Goal: Information Seeking & Learning: Check status

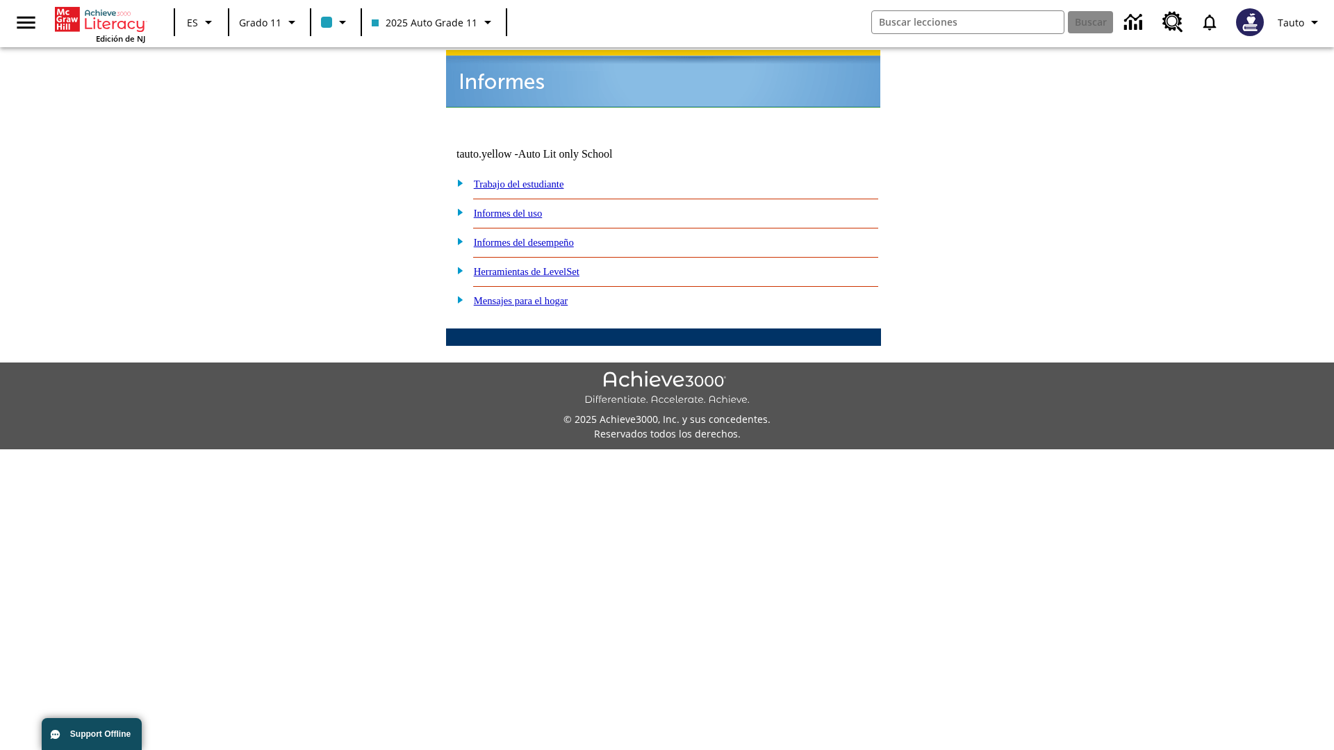
click at [519, 208] on link "Informes del uso" at bounding box center [508, 213] width 69 height 11
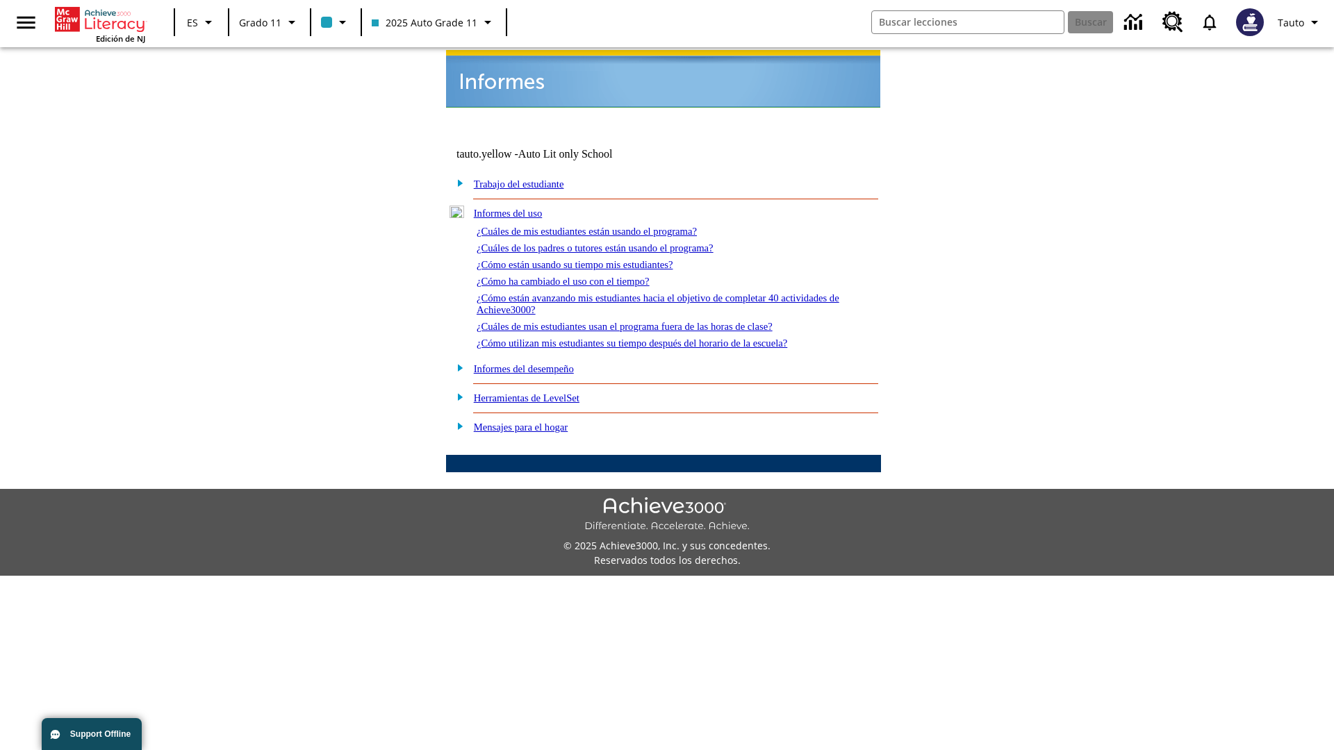
click at [606, 226] on link "¿Cuáles de mis estudiantes están usando el programa?" at bounding box center [587, 231] width 220 height 11
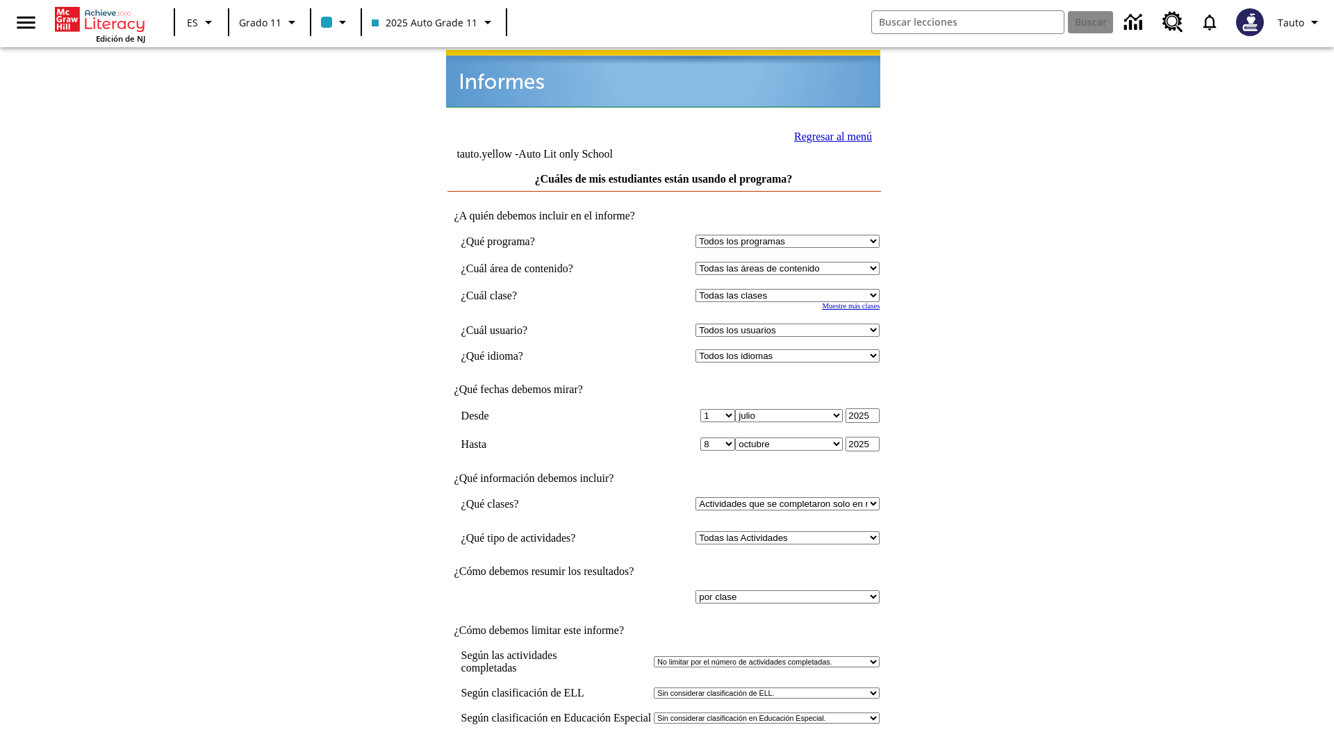
click at [791, 289] on select "Seleccionar una clase: Todas las clases 2025 Auto Grade 11 205 Auto Grade 11 Sa…" at bounding box center [788, 295] width 184 height 13
select select "11133141"
click at [791, 324] on select "Todos los usuarios Puma, Sautoen Puma, Sautoes Puma, Sautoss Twoclasses, Sautoe…" at bounding box center [788, 330] width 184 height 13
select select "21437114"
click at [664, 750] on input "Ver Informe" at bounding box center [664, 764] width 64 height 15
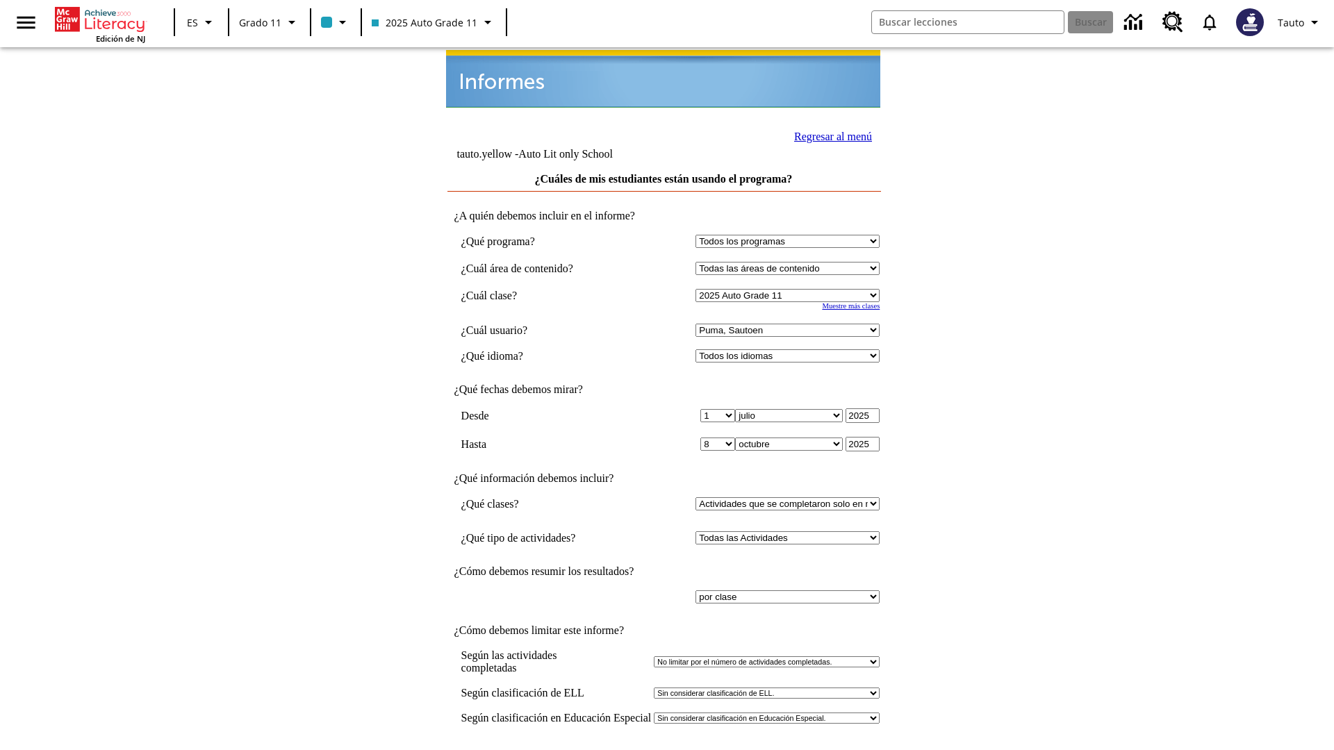
click at [829, 135] on link "Regresar al menú" at bounding box center [833, 137] width 78 height 12
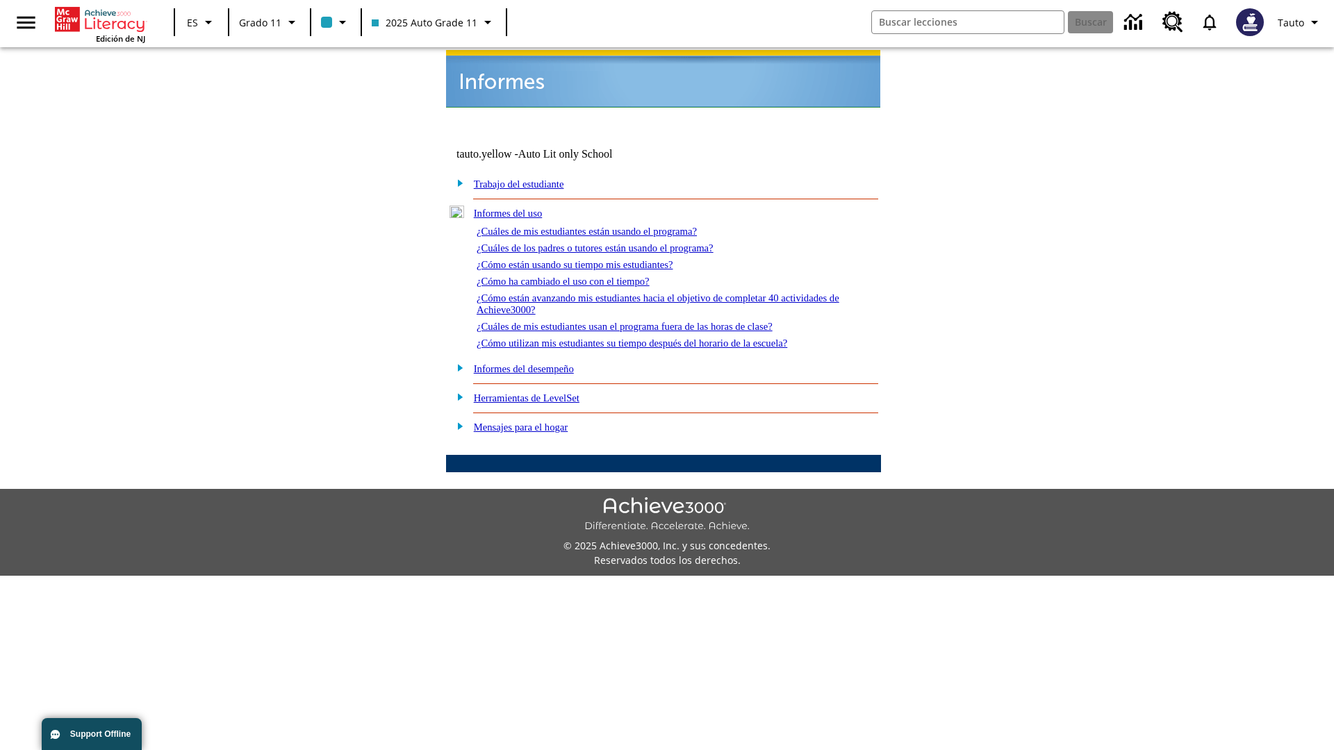
click at [615, 243] on link "¿Cuáles de los padres o tutores están usando el programa?" at bounding box center [595, 248] width 237 height 11
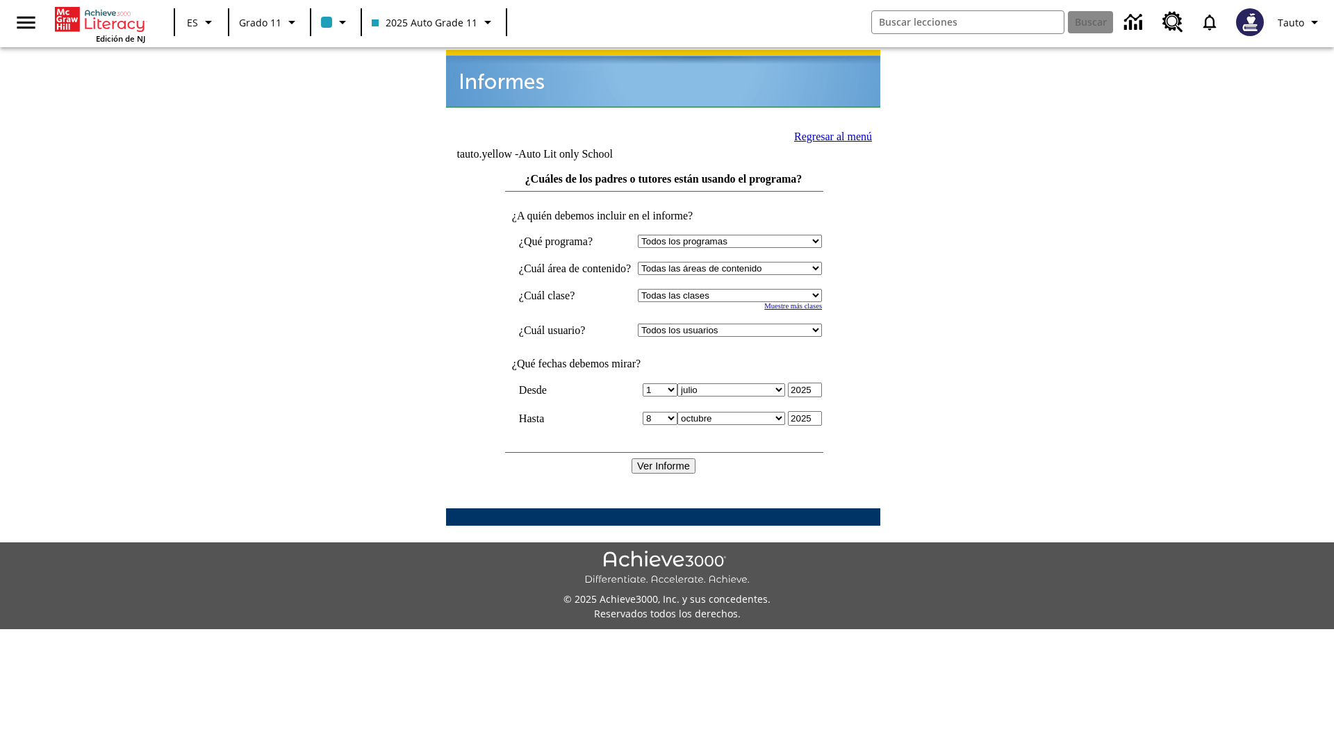
click at [743, 289] on select "Seleccionar una clase: Todas las clases 2025 Auto Grade 11 205 Auto Grade 11 Sa…" at bounding box center [730, 295] width 184 height 13
select select "11133141"
click at [743, 324] on select "Todos los usuarios Puma, Sautoen Puma, Sautoes Puma, Sautoss Twoclasses, Sautoe…" at bounding box center [730, 330] width 184 height 13
select select "21437114"
click at [664, 459] on input "Ver Informe" at bounding box center [664, 466] width 64 height 15
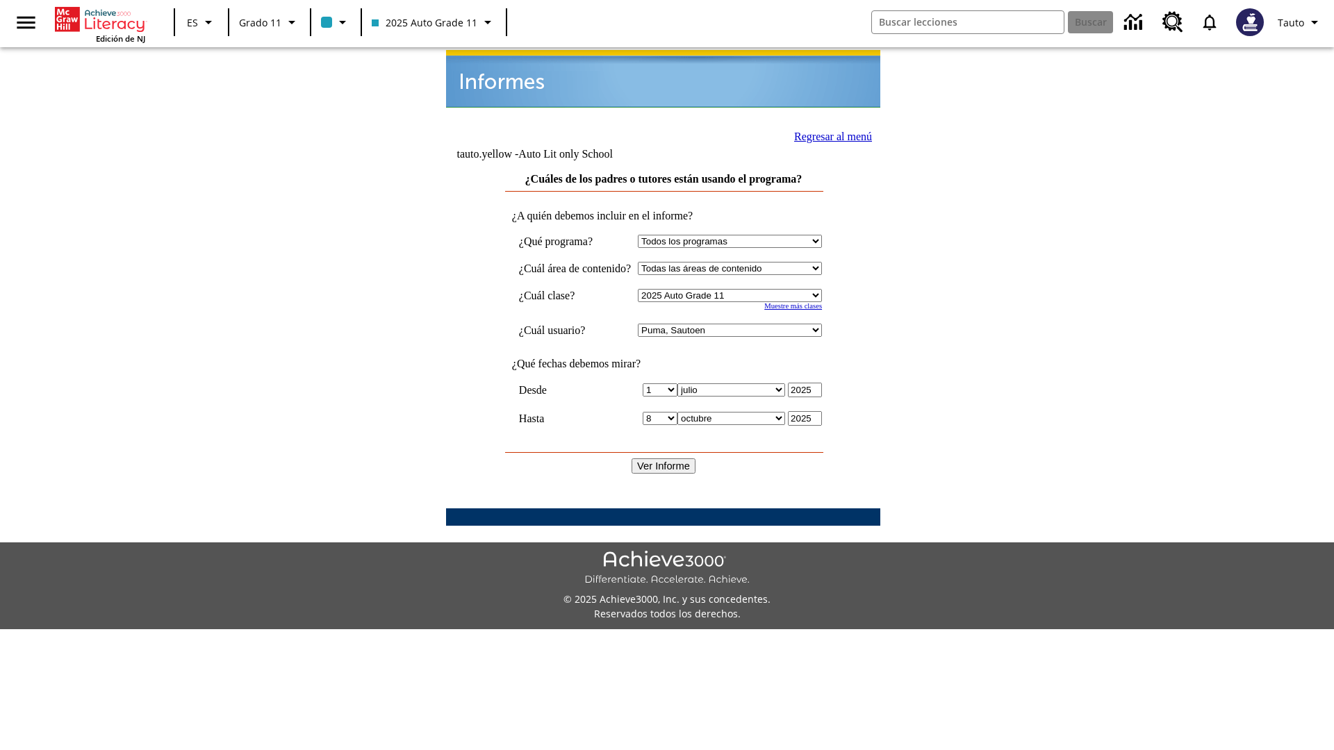
click at [828, 135] on link "Regresar al menú" at bounding box center [833, 137] width 78 height 12
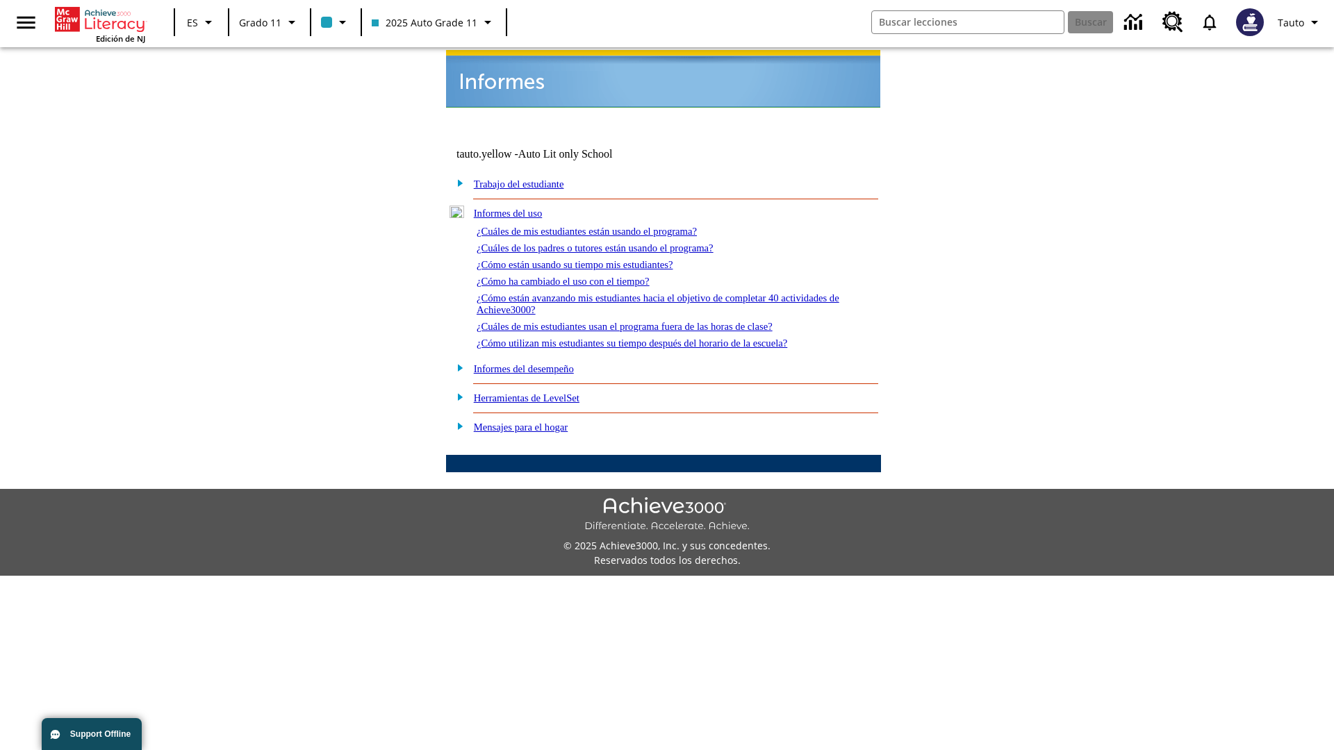
click at [591, 259] on link "¿Cómo están usando su tiempo mis estudiantes?" at bounding box center [575, 264] width 197 height 11
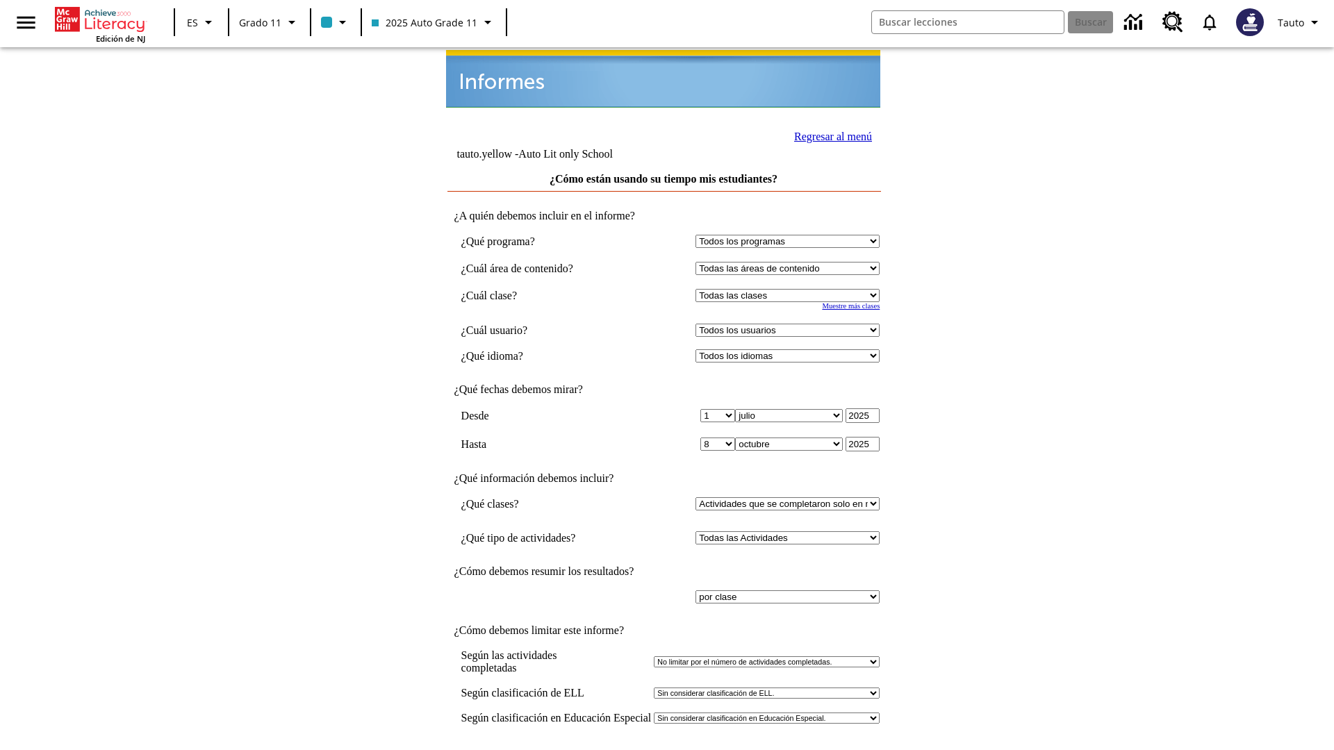
click at [791, 289] on select "Seleccionar una clase: Todas las clases 2025 Auto Grade 11 205 Auto Grade 11 Sa…" at bounding box center [788, 295] width 184 height 13
select select "11133141"
click at [791, 324] on select "Todos los usuarios Puma, Sautoen Puma, Sautoes Puma, Sautoss Twoclasses, Sautoe…" at bounding box center [788, 330] width 184 height 13
select select "21437114"
click at [664, 750] on input "Ver Informe" at bounding box center [664, 764] width 64 height 15
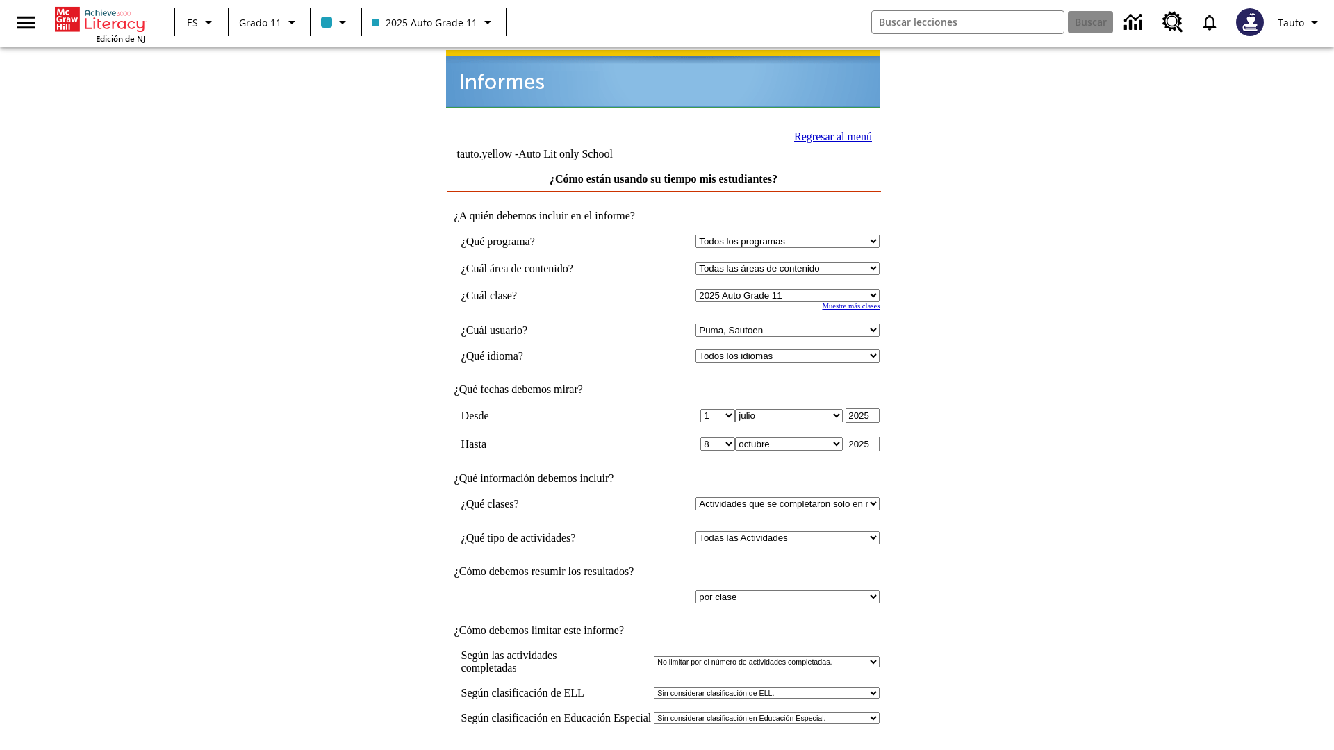
click at [829, 135] on link "Regresar al menú" at bounding box center [833, 137] width 78 height 12
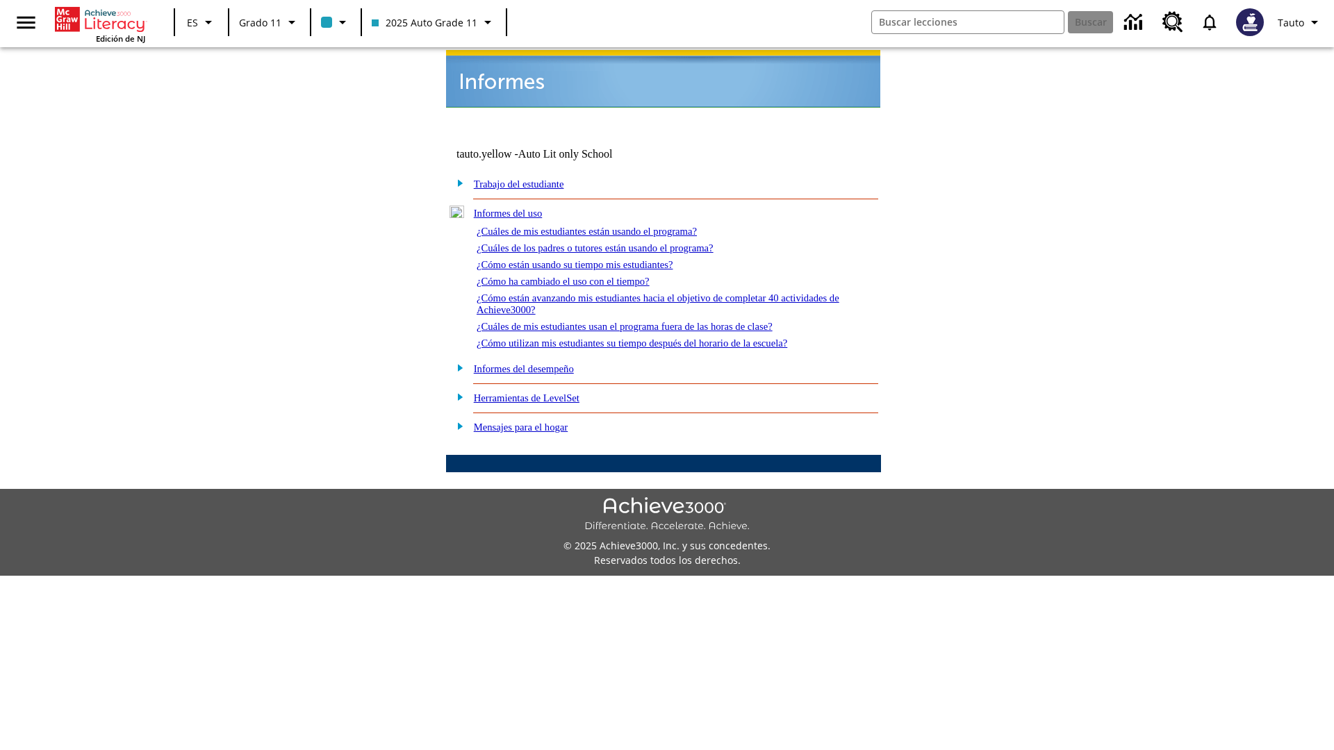
click at [575, 276] on link "¿Cómo ha cambiado el uso con el tiempo?" at bounding box center [563, 281] width 173 height 11
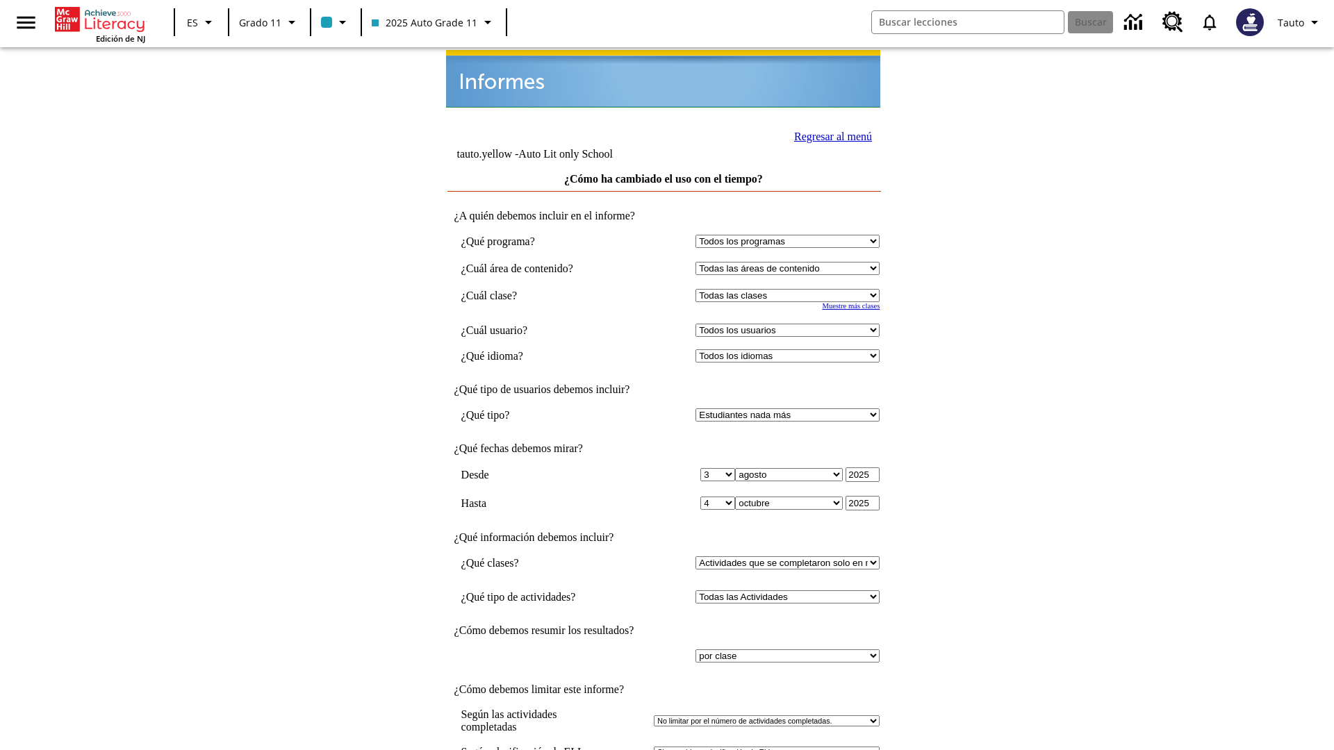
click at [791, 289] on select "Seleccionar una clase: Todas las clases 2025 Auto Grade 11 205 Auto Grade 11 Sa…" at bounding box center [788, 295] width 184 height 13
select select "11133141"
select select "21437114"
click at [829, 135] on link "Regresar al menú" at bounding box center [833, 137] width 78 height 12
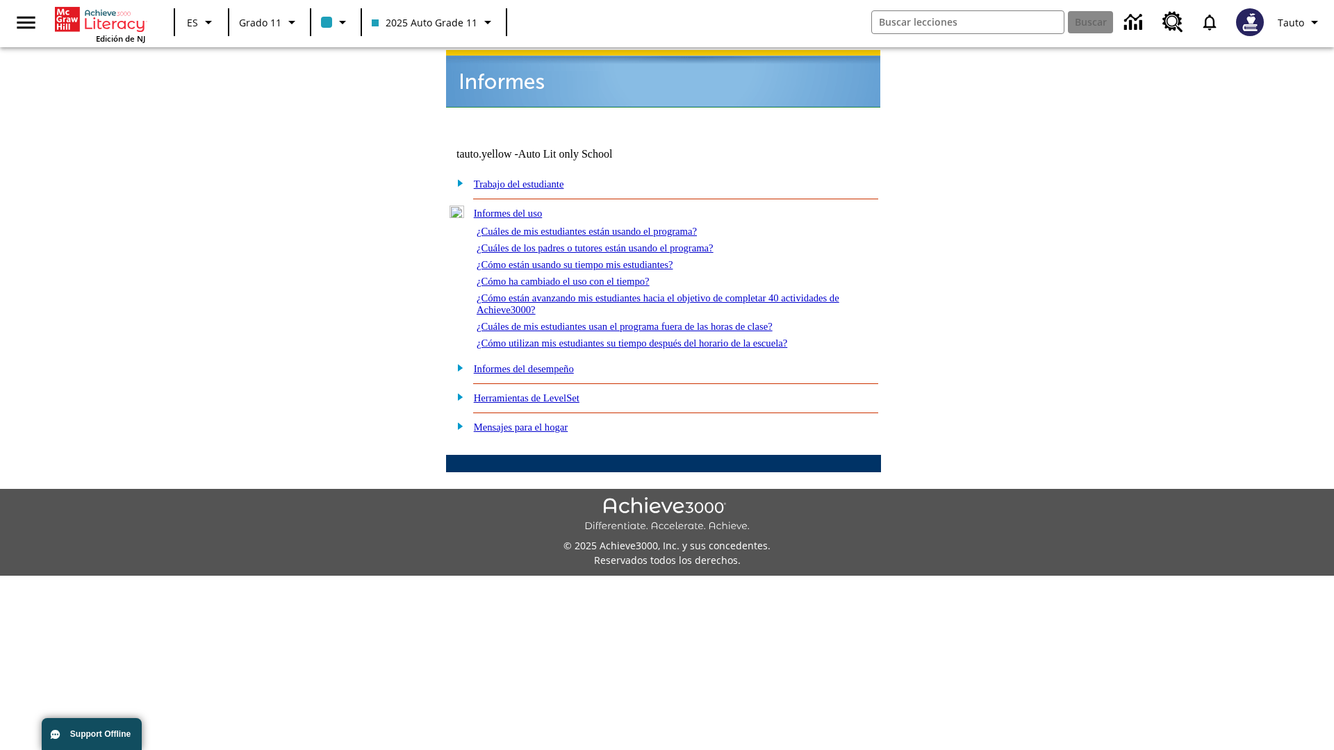
click at [652, 293] on link "¿Cómo están avanzando mis estudiantes hacia el objetivo de completar 40 activid…" at bounding box center [658, 304] width 363 height 23
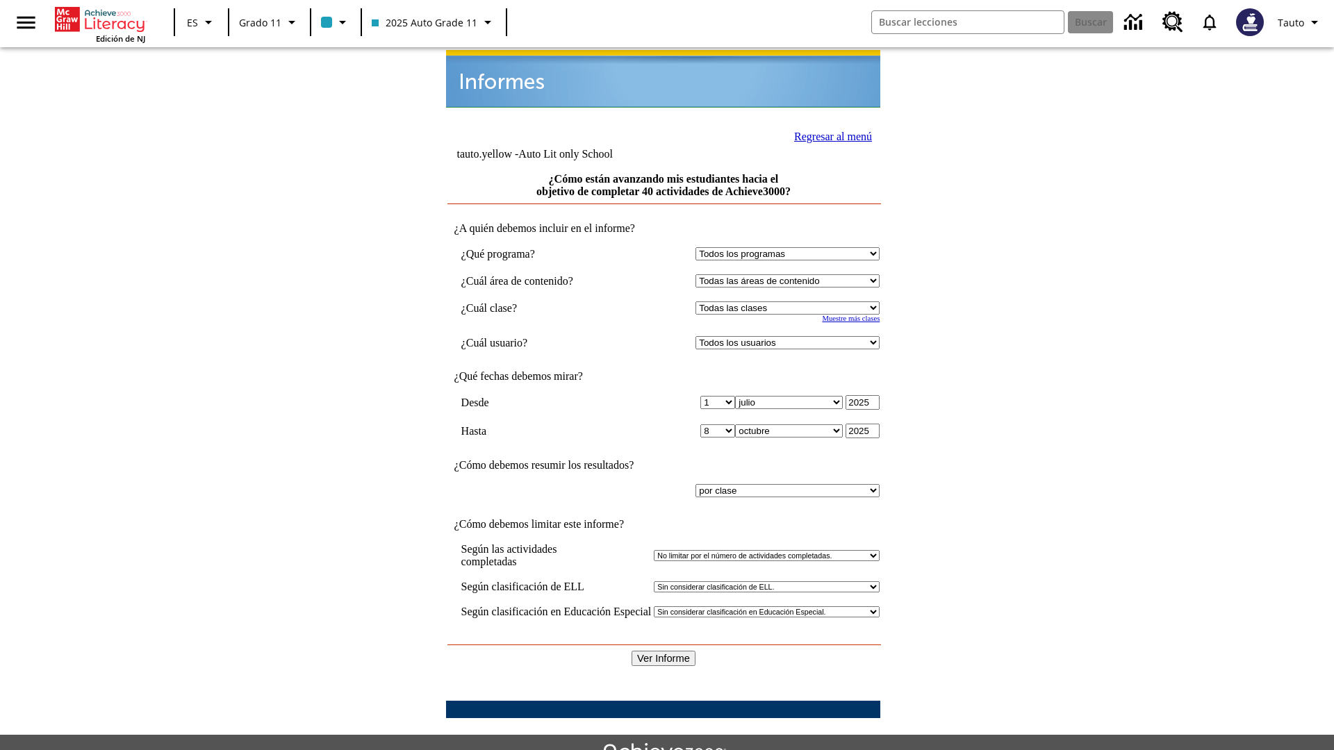
click at [791, 302] on select "Seleccionar una clase: Todas las clases 2025 Auto Grade 11 205 Auto Grade 11 Sa…" at bounding box center [788, 308] width 184 height 13
select select "11133141"
click at [791, 336] on select "Todos los usuarios Puma, Sautoen Puma, Sautoes Puma, Sautoss Twoclasses, Sautoe…" at bounding box center [788, 342] width 184 height 13
select select "21437114"
click at [664, 651] on input "Ver Informe" at bounding box center [664, 658] width 64 height 15
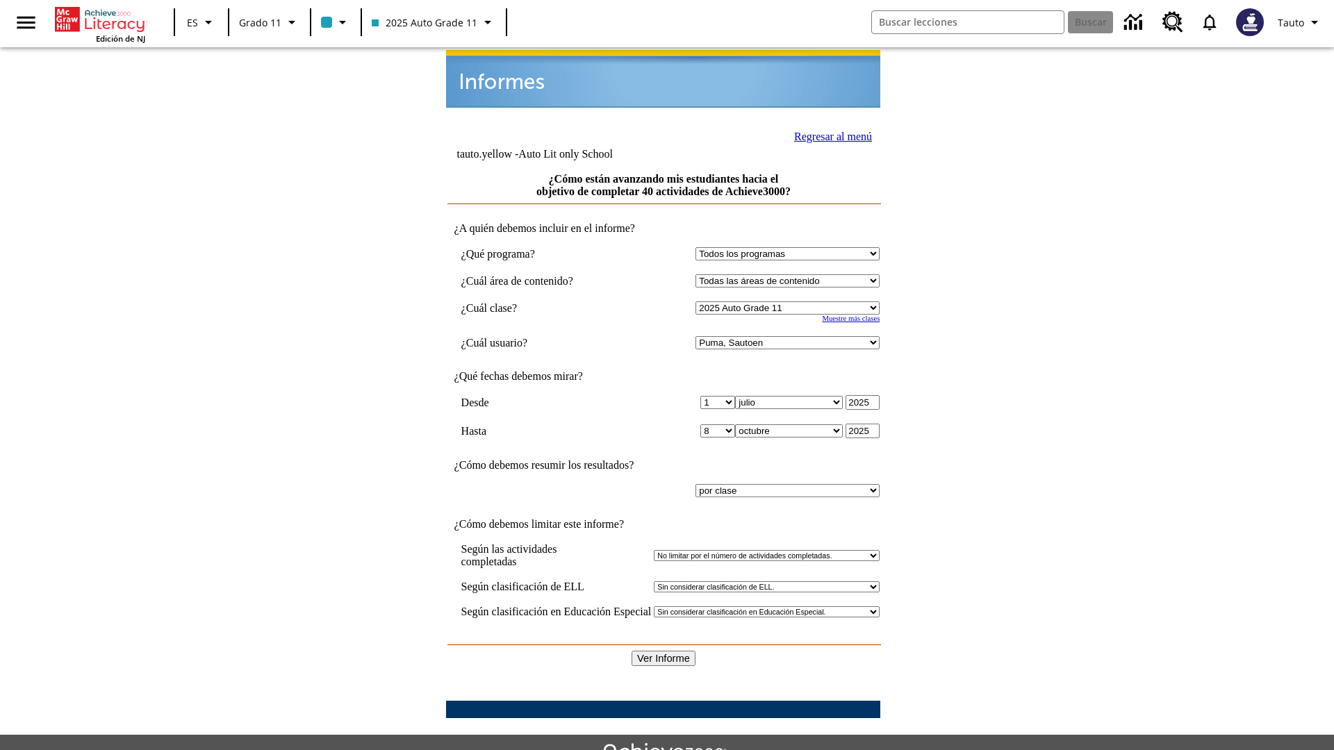
click at [829, 135] on link "Regresar al menú" at bounding box center [833, 137] width 78 height 12
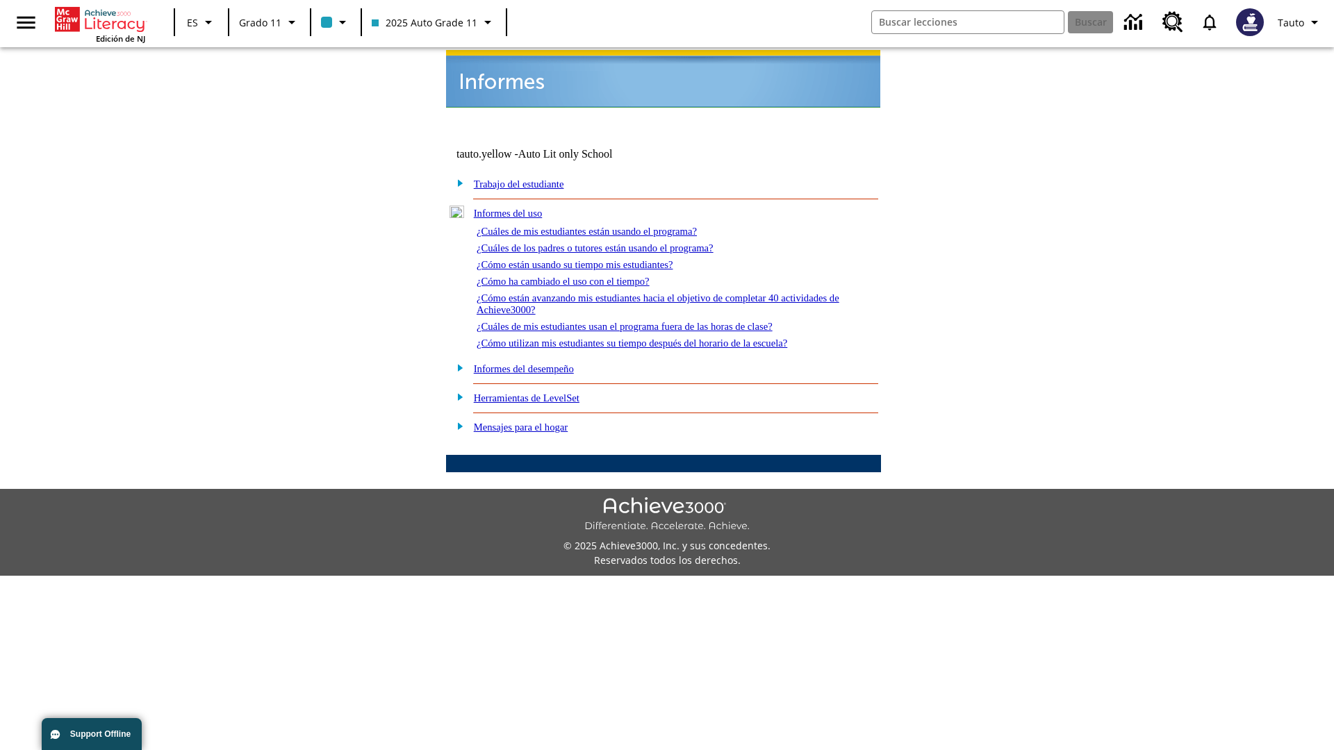
click at [650, 321] on link "¿Cuáles de mis estudiantes usan el programa fuera de las horas de clase?" at bounding box center [625, 326] width 296 height 11
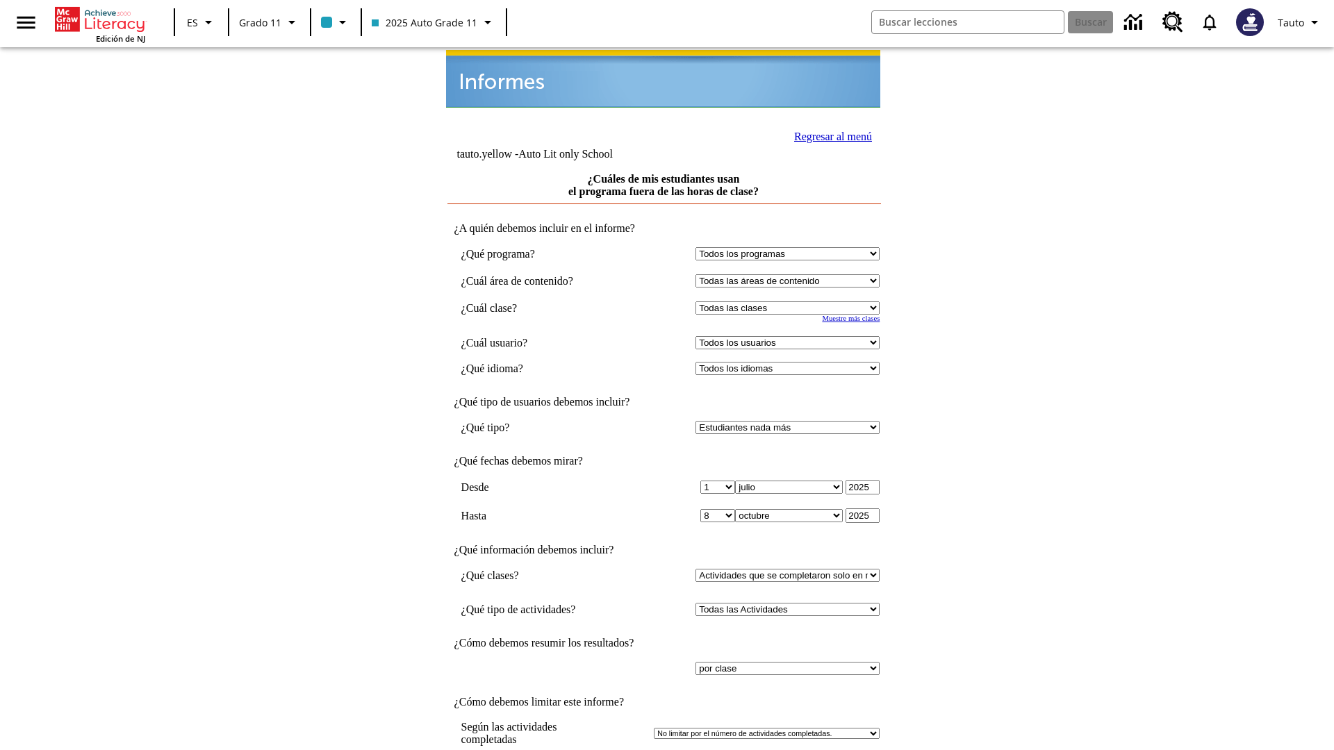
click at [791, 302] on select "Seleccionar una clase: Todas las clases 2025 Auto Grade 11 205 Auto Grade 11 Sa…" at bounding box center [788, 308] width 184 height 13
select select "11133141"
click at [791, 336] on select "Todos los usuarios Puma, Sautoen Puma, Sautoes Puma, Sautoss Twoclasses, Sautoe…" at bounding box center [788, 342] width 184 height 13
select select "21437114"
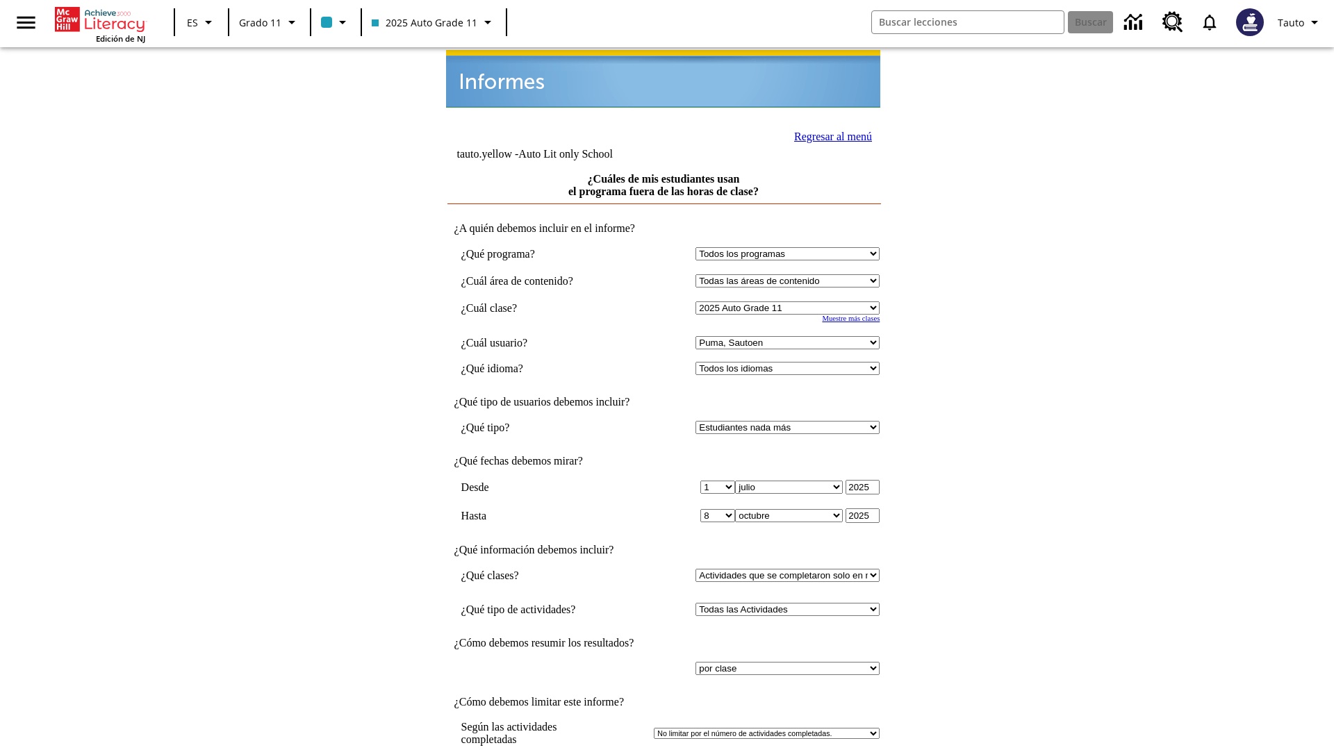
click at [829, 131] on link "Regresar al menú" at bounding box center [833, 137] width 78 height 12
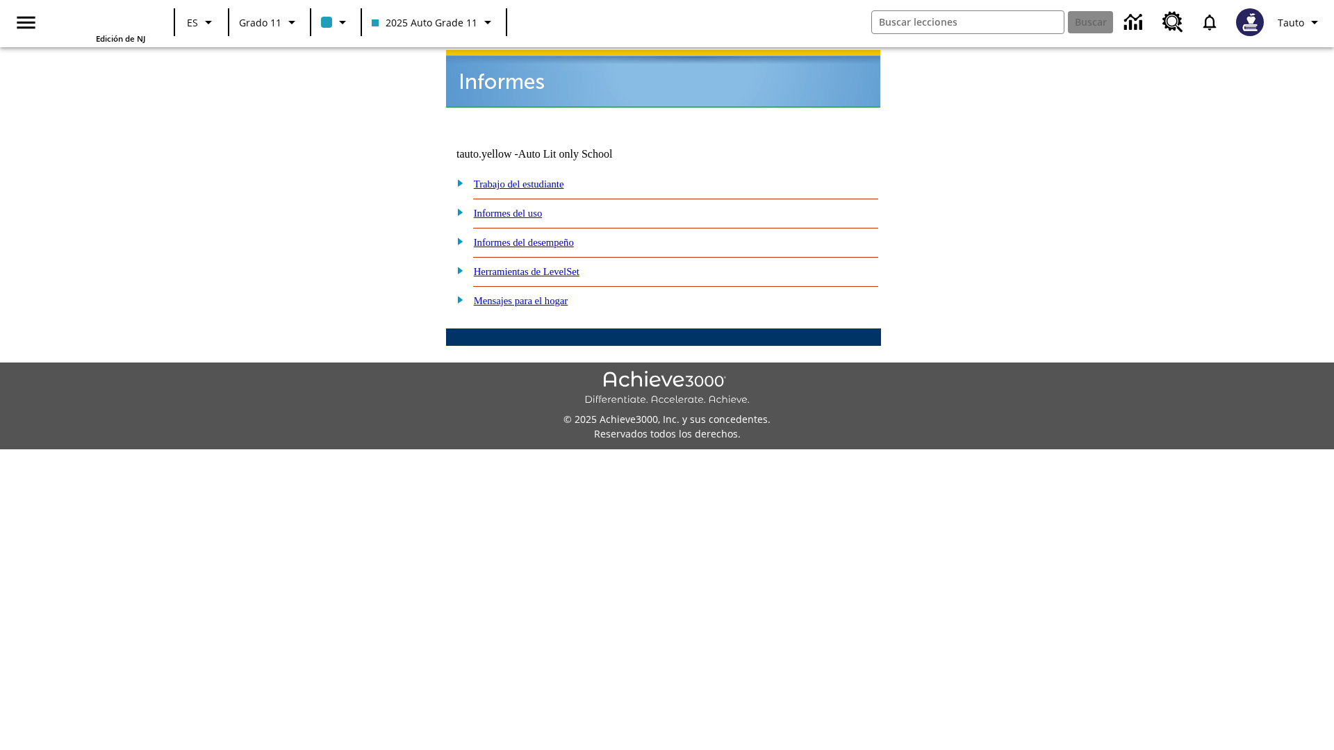
click at [0, 0] on link "¿Cómo utilizan mis estudiantes su tiempo después del horario de la escuela?" at bounding box center [0, 0] width 0 height 0
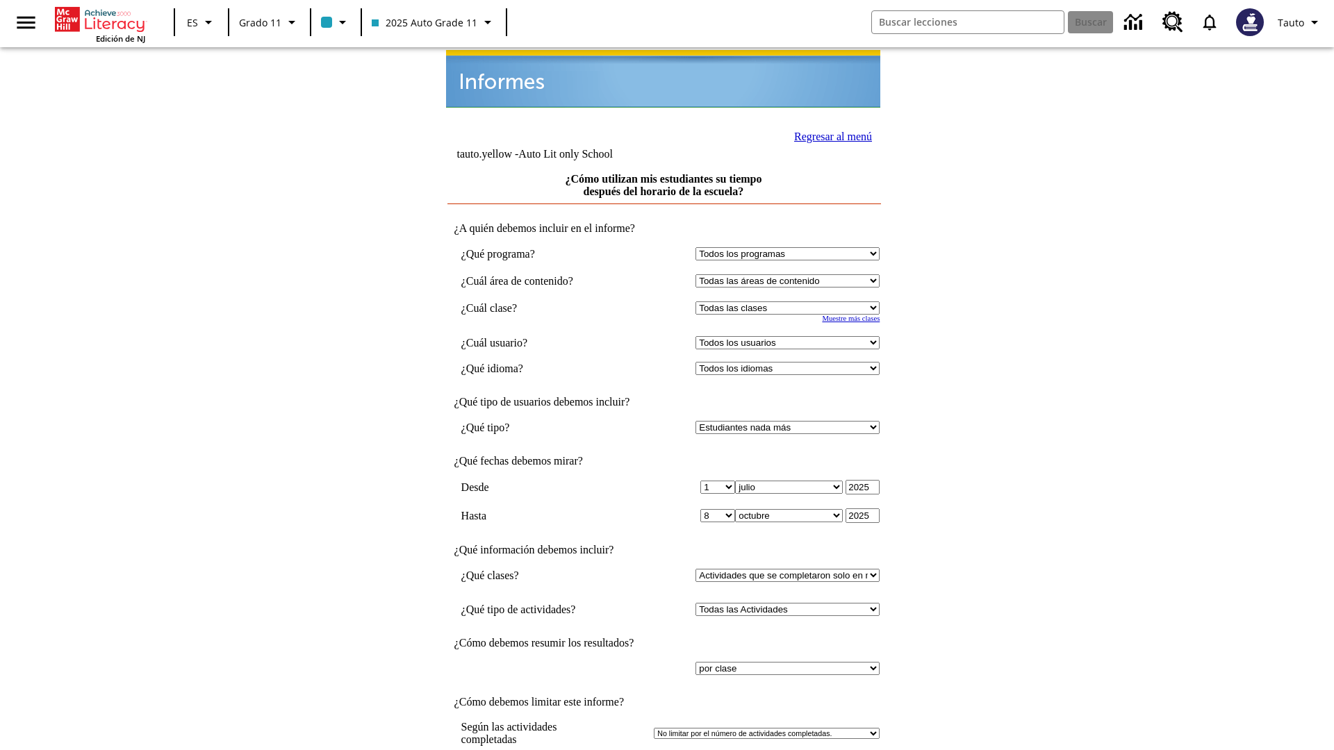
click at [791, 302] on select "Seleccionar una clase: Todas las clases 2025 Auto Grade 11 205 Auto Grade 11 Sa…" at bounding box center [788, 308] width 184 height 13
select select "11133141"
click at [791, 336] on select "Todos los usuarios Puma, Sautoen Puma, Sautoes Puma, Sautoss Twoclasses, Sautoe…" at bounding box center [788, 342] width 184 height 13
select select "21437114"
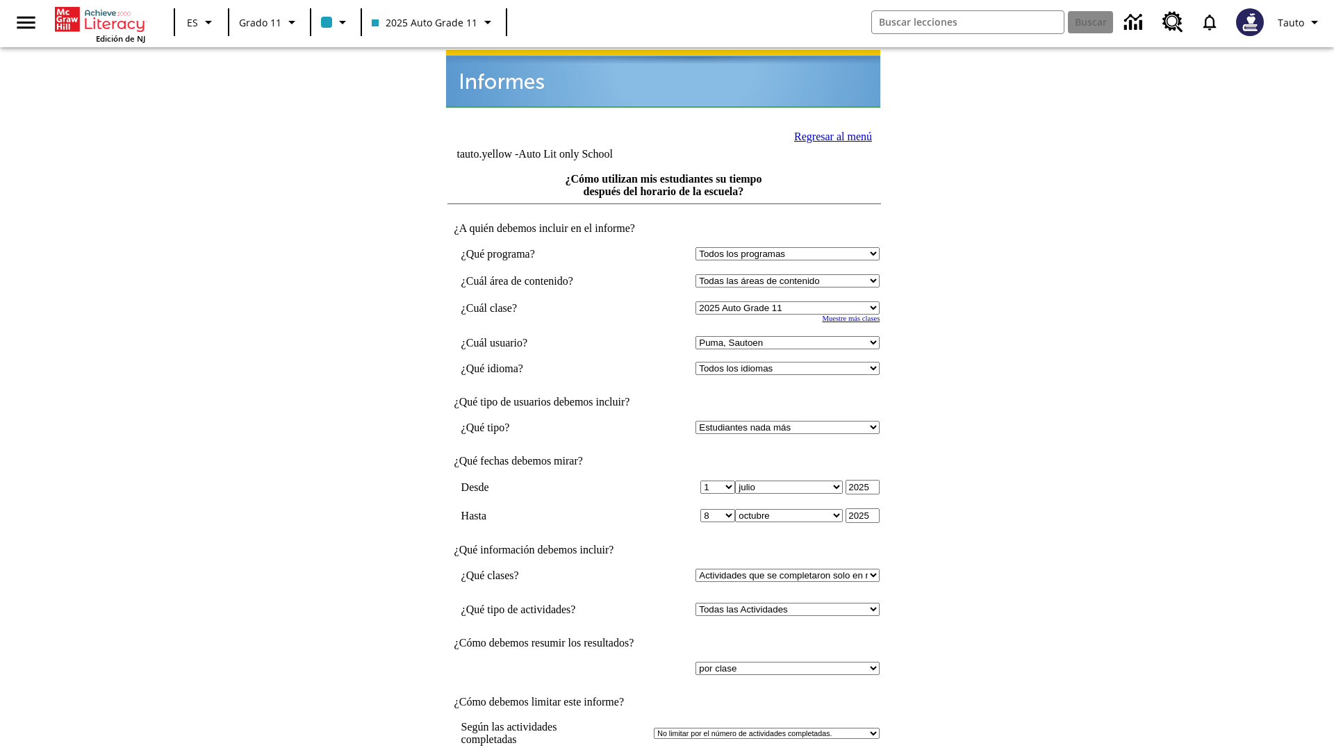
scroll to position [10, 0]
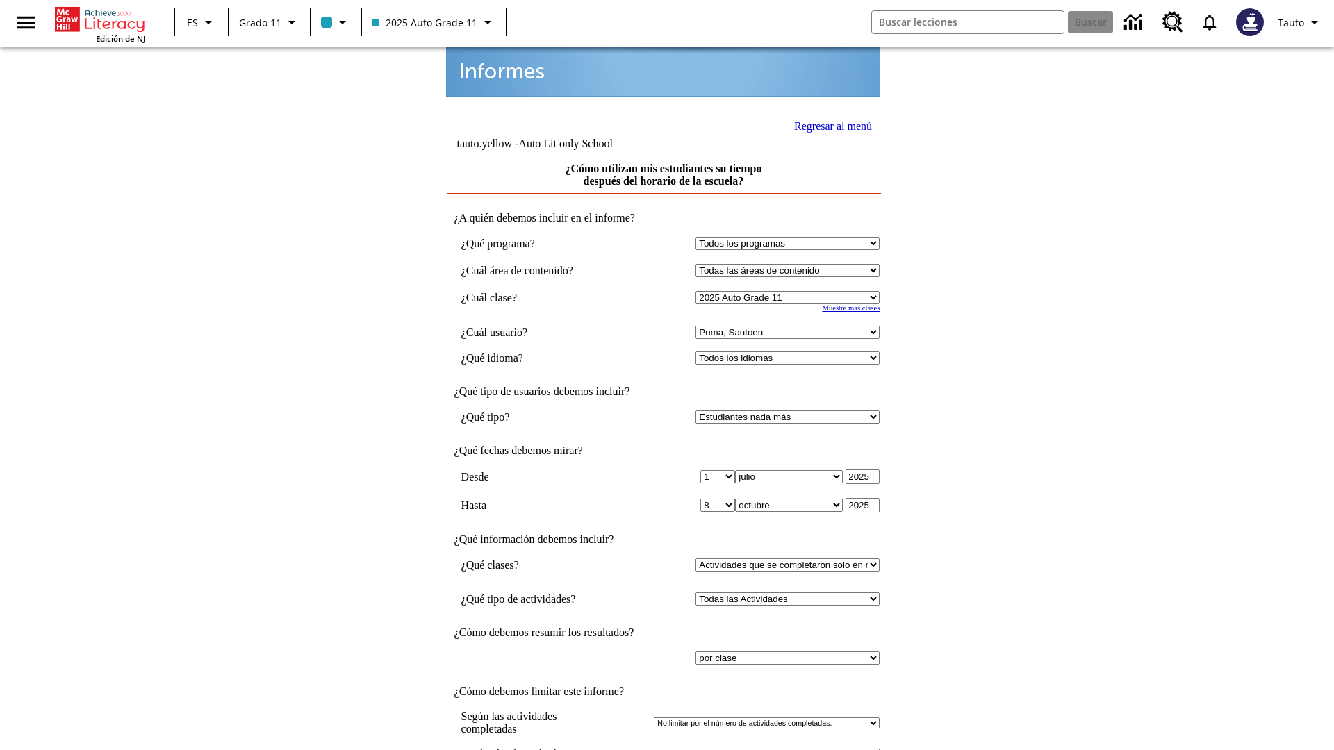
click at [829, 124] on link "Regresar al menú" at bounding box center [833, 126] width 78 height 12
